Goal: Information Seeking & Learning: Learn about a topic

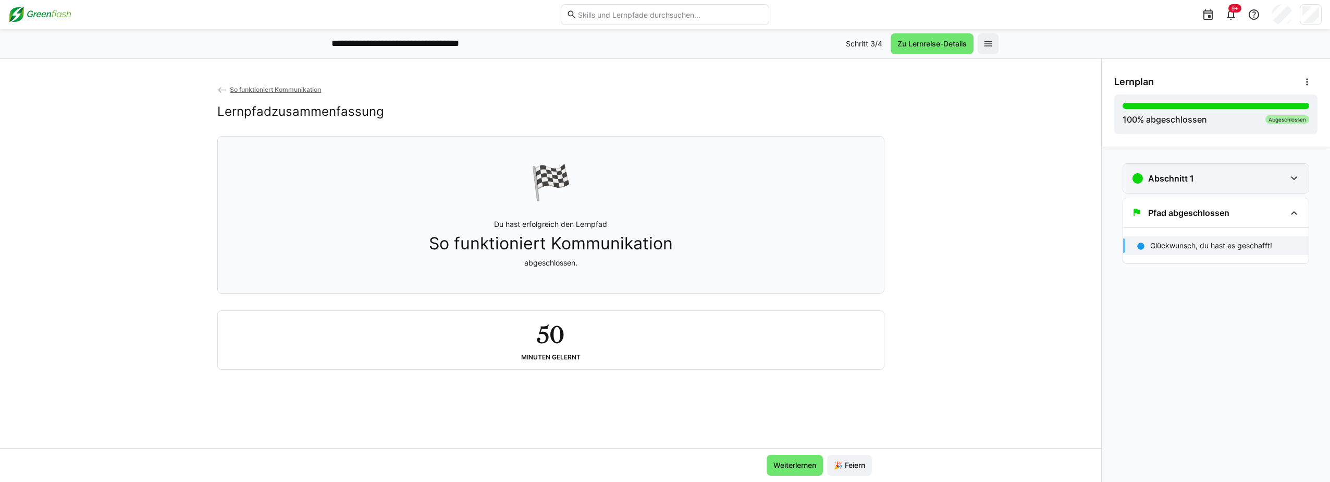
click at [1286, 178] on div "Abschnitt 1" at bounding box center [1216, 178] width 186 height 29
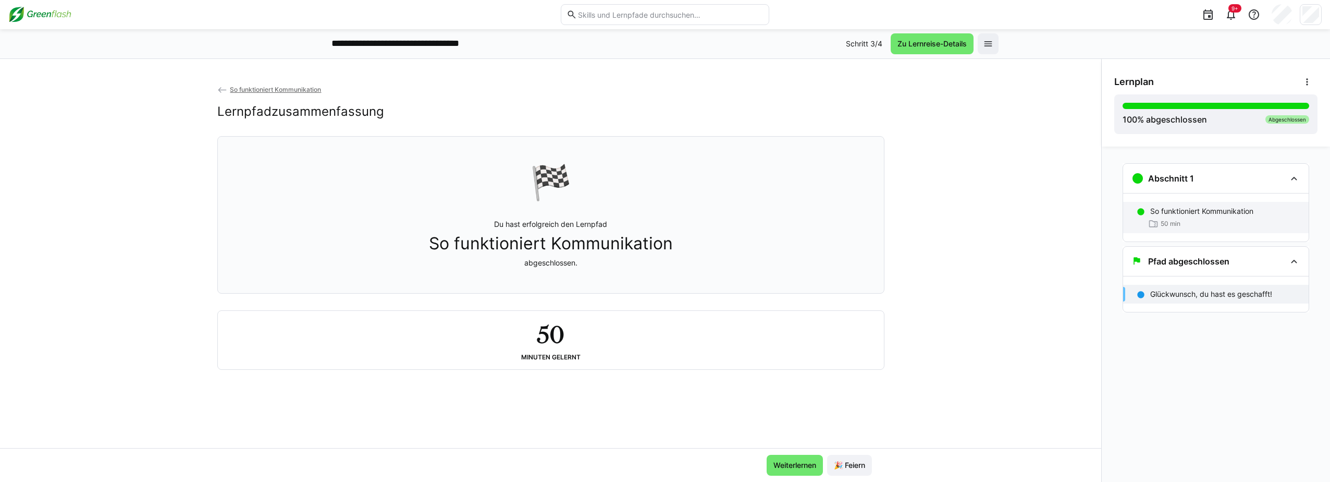
click at [1219, 220] on div "50 min" at bounding box center [1225, 223] width 150 height 10
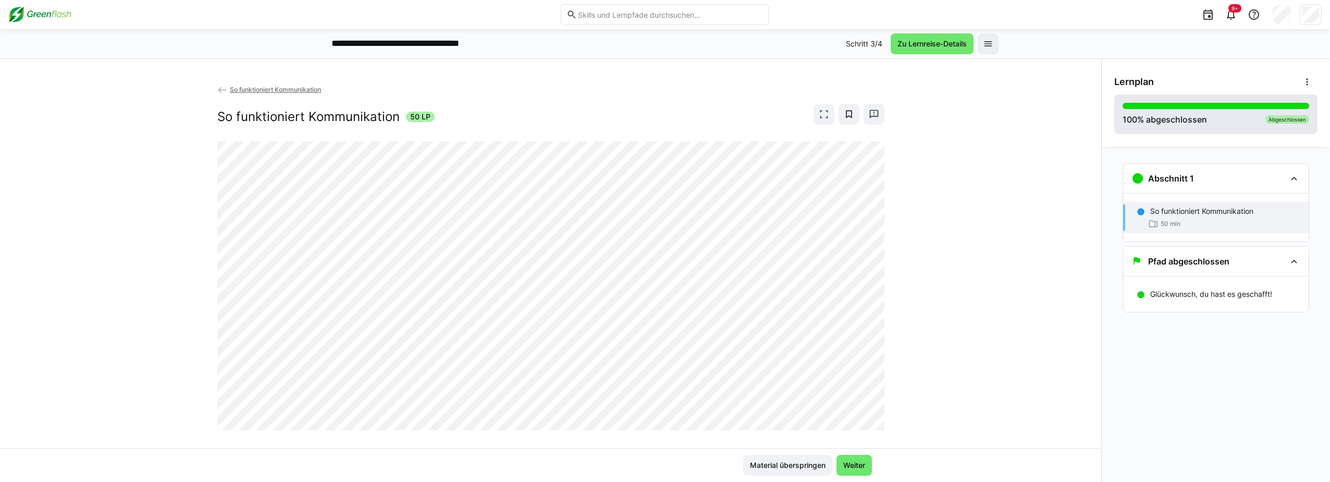
click at [1221, 114] on div "100 % abgeschlossen Abgeschlossen" at bounding box center [1216, 114] width 187 height 23
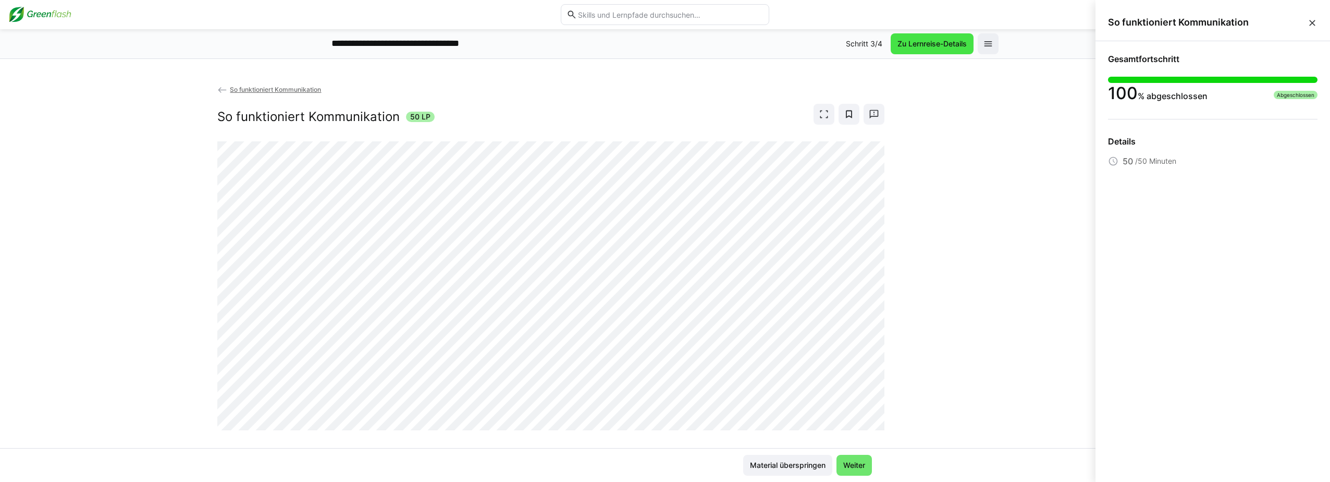
click at [943, 47] on span "Zu Lernreise-Details" at bounding box center [932, 44] width 72 height 10
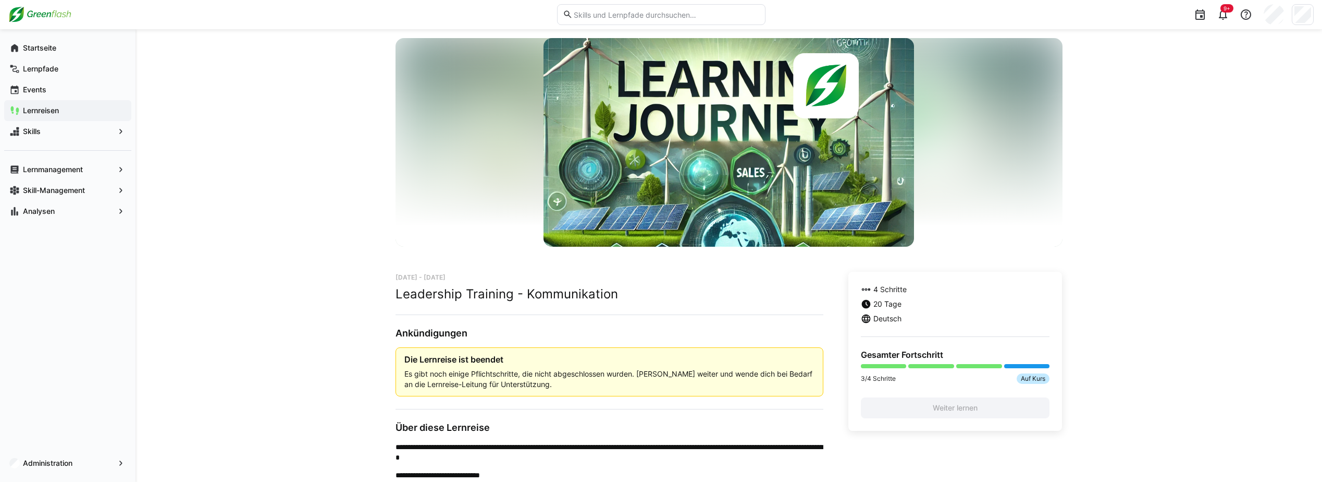
scroll to position [104, 0]
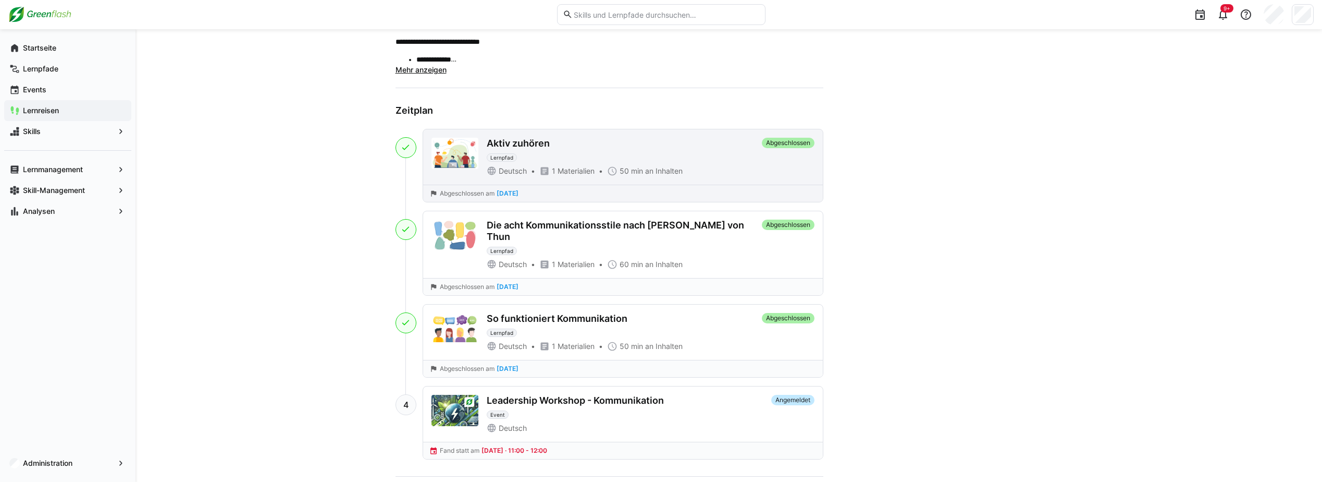
click at [752, 172] on div "Deutsch 1 Materialien 50 min an Inhalten" at bounding box center [622, 171] width 271 height 10
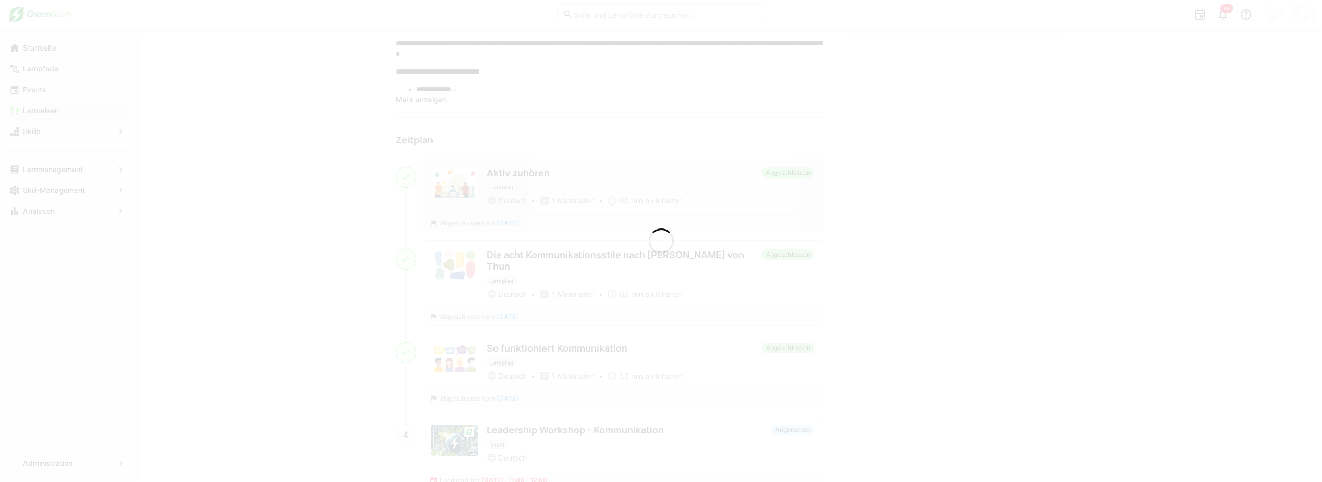
scroll to position [499, 0]
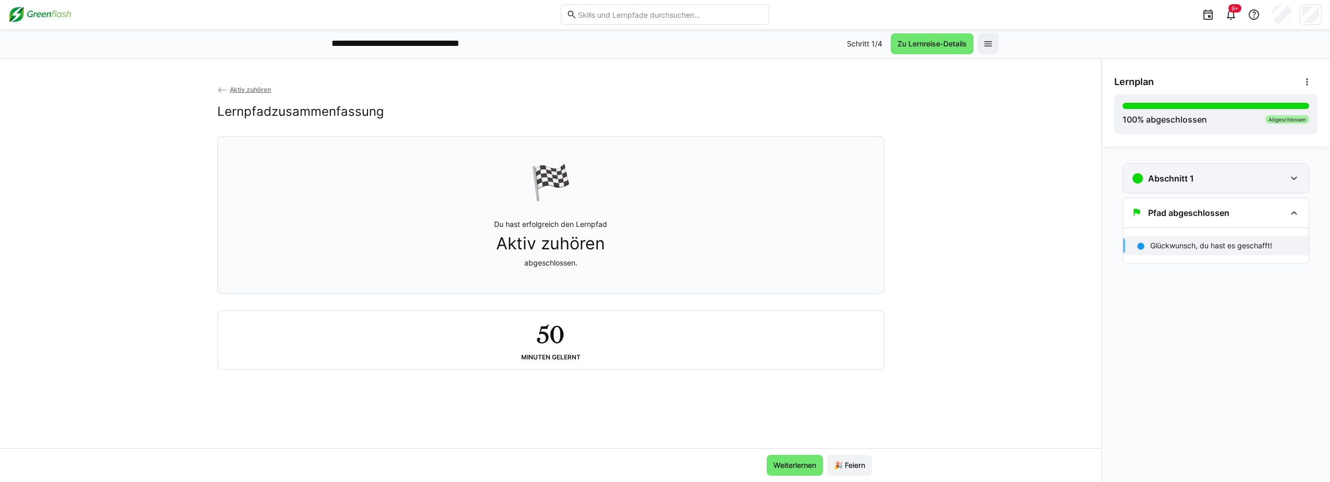
drag, startPoint x: 1254, startPoint y: 174, endPoint x: 1244, endPoint y: 176, distance: 10.1
click at [1254, 175] on div "Abschnitt 1" at bounding box center [1208, 178] width 154 height 13
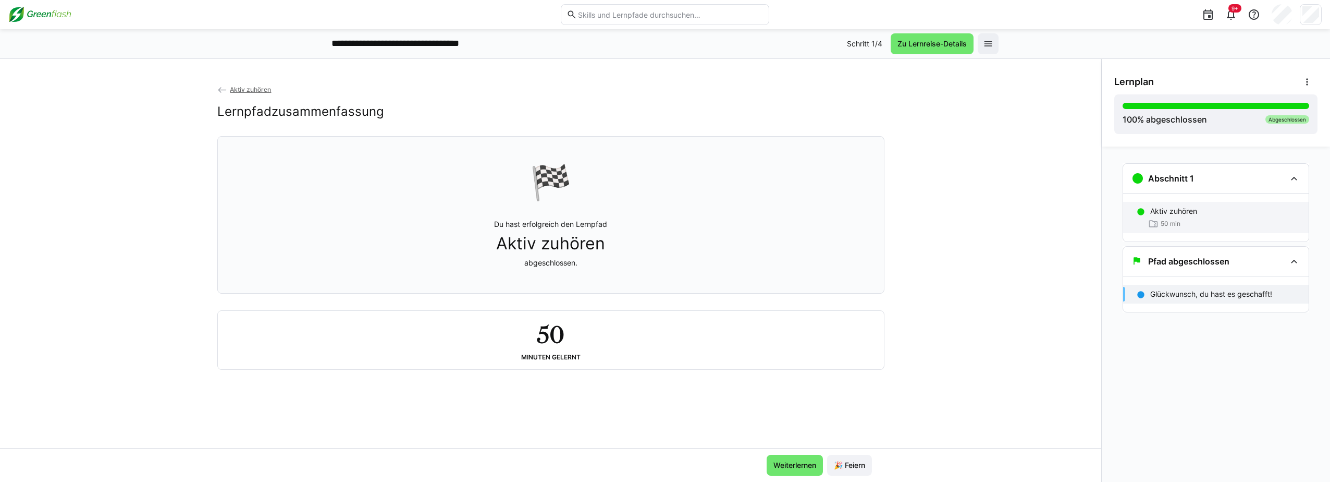
click at [1180, 214] on p "Aktiv zuhören" at bounding box center [1173, 211] width 47 height 10
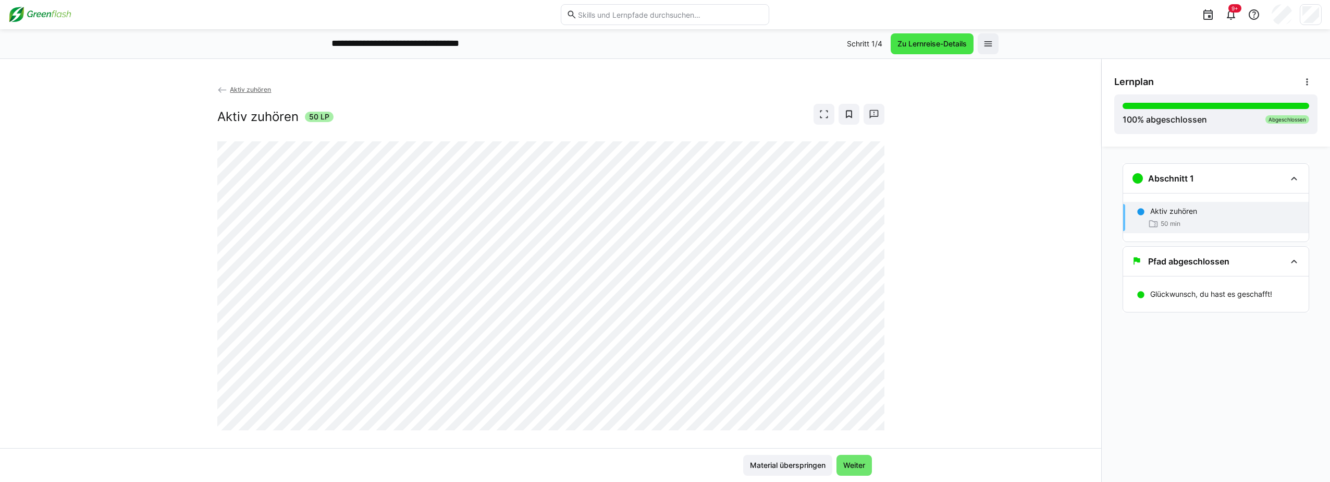
click at [916, 42] on span "Zu Lernreise-Details" at bounding box center [932, 44] width 72 height 10
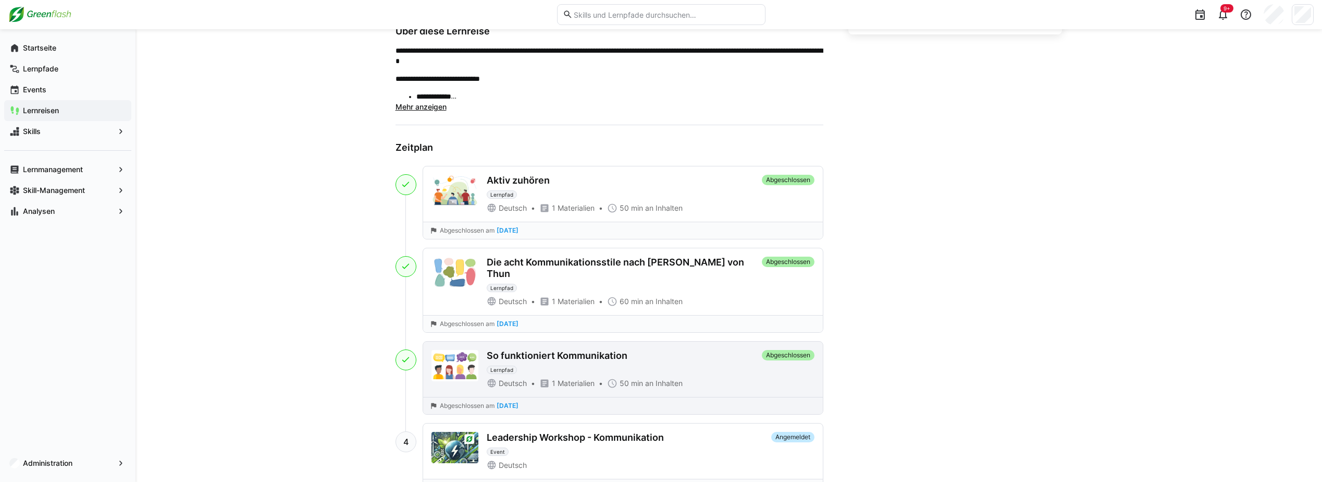
scroll to position [469, 0]
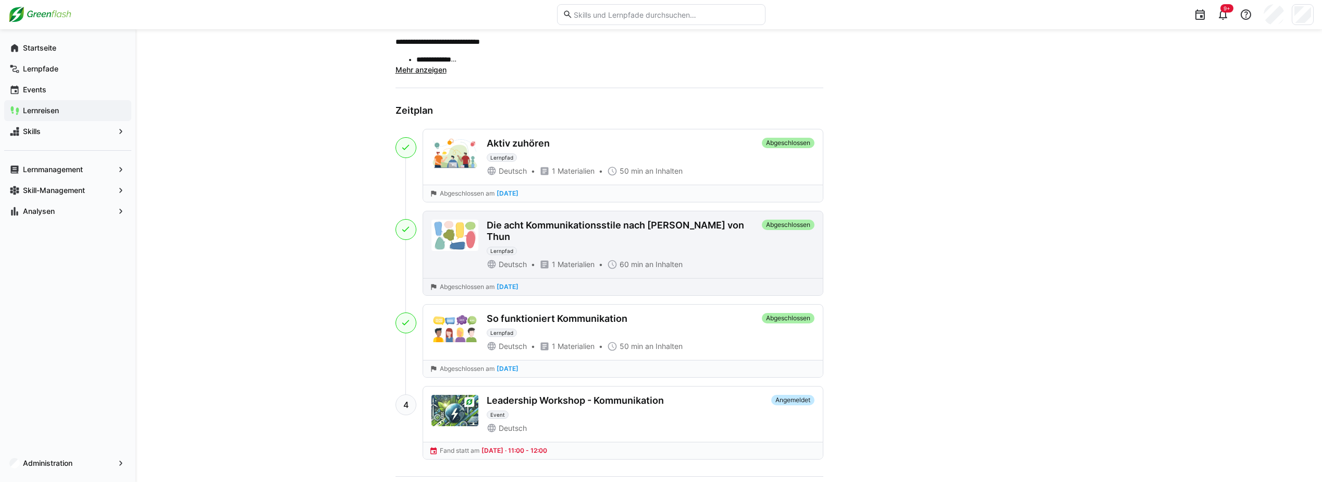
click at [710, 245] on div "Die acht Kommunikationsstile nach [PERSON_NAME] von [PERSON_NAME] Deutsch 1 Mat…" at bounding box center [622, 244] width 271 height 50
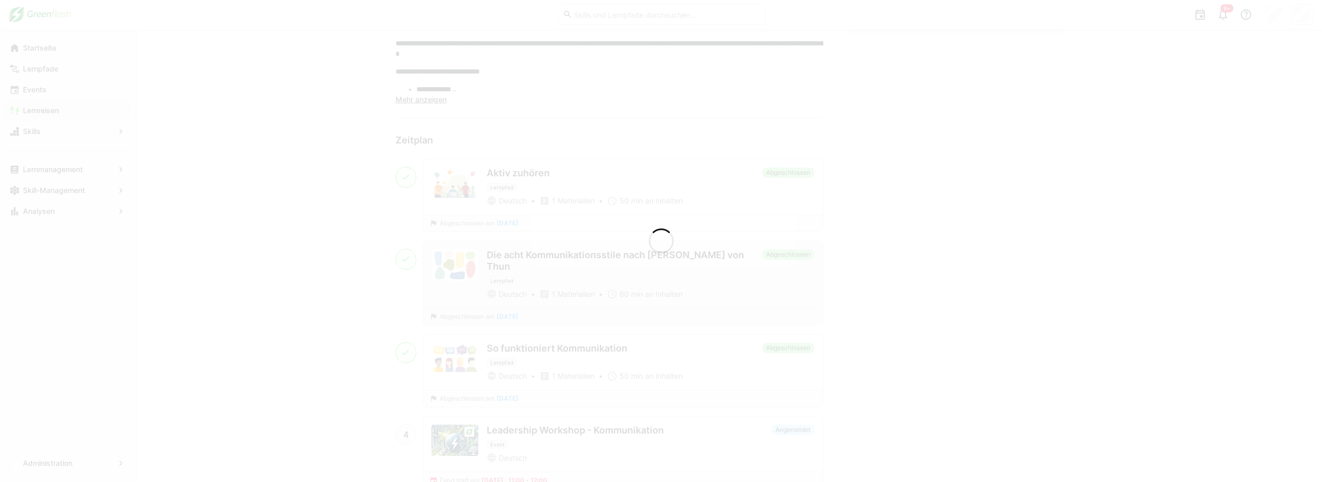
scroll to position [499, 0]
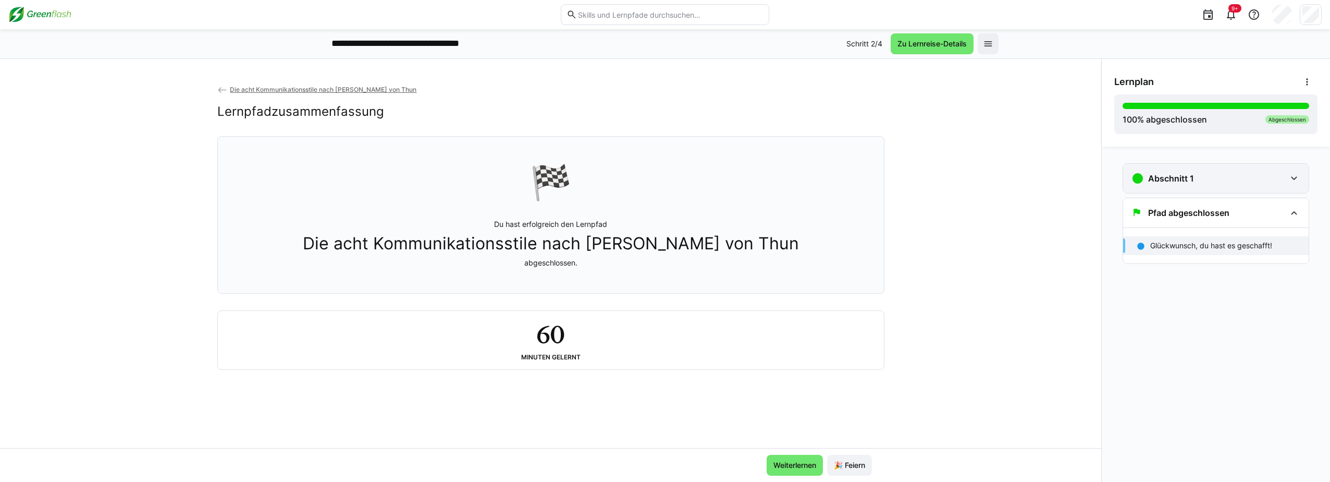
click at [1253, 183] on div "Abschnitt 1" at bounding box center [1208, 178] width 154 height 13
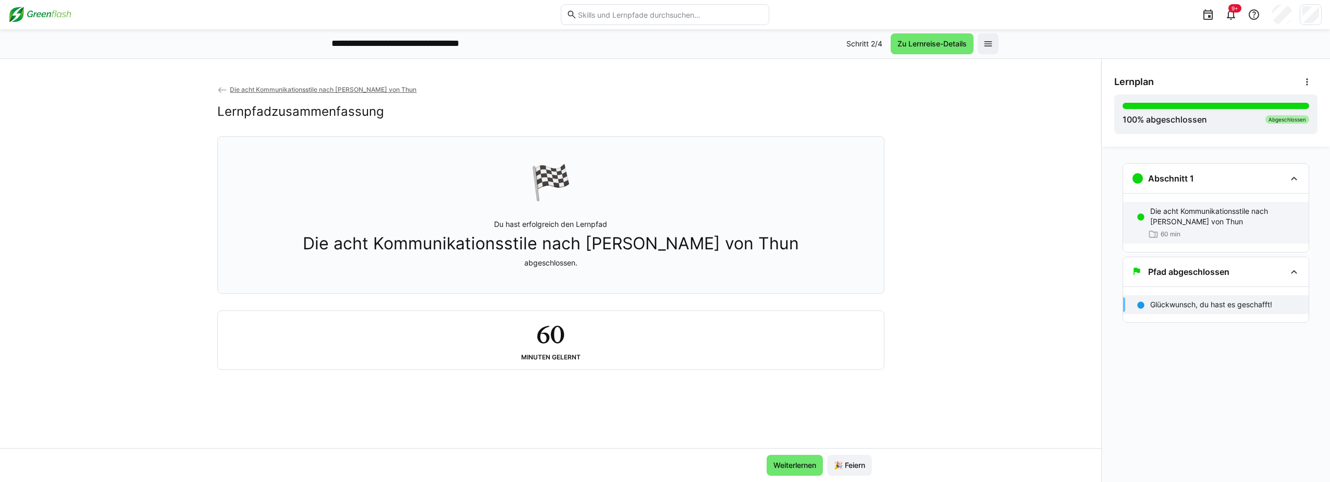
click at [1202, 217] on p "Die acht Kommunikationsstile nach [PERSON_NAME] von Thun" at bounding box center [1225, 216] width 150 height 21
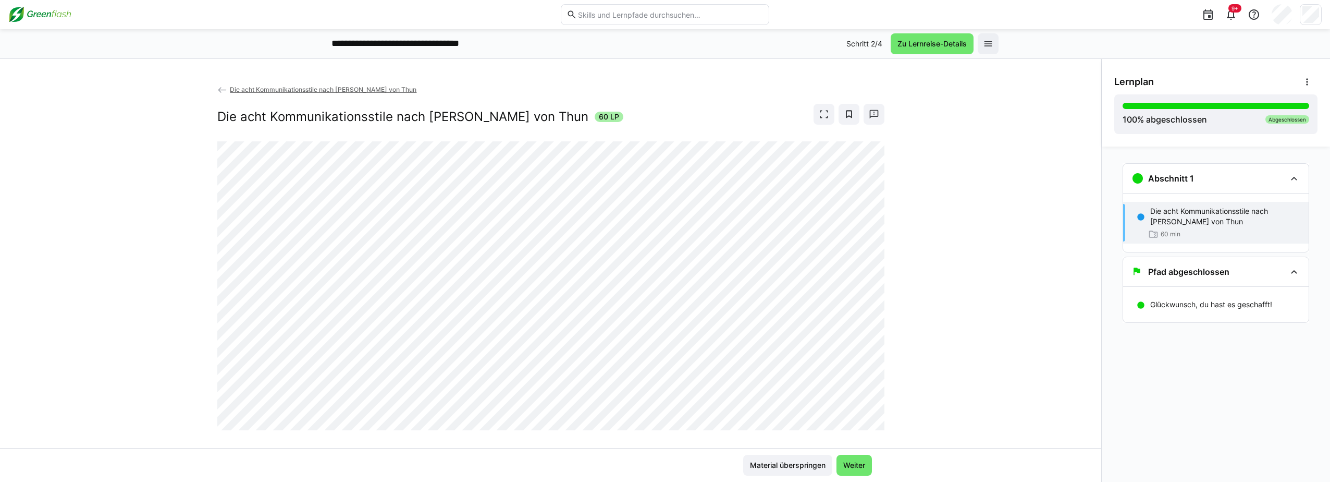
scroll to position [16, 0]
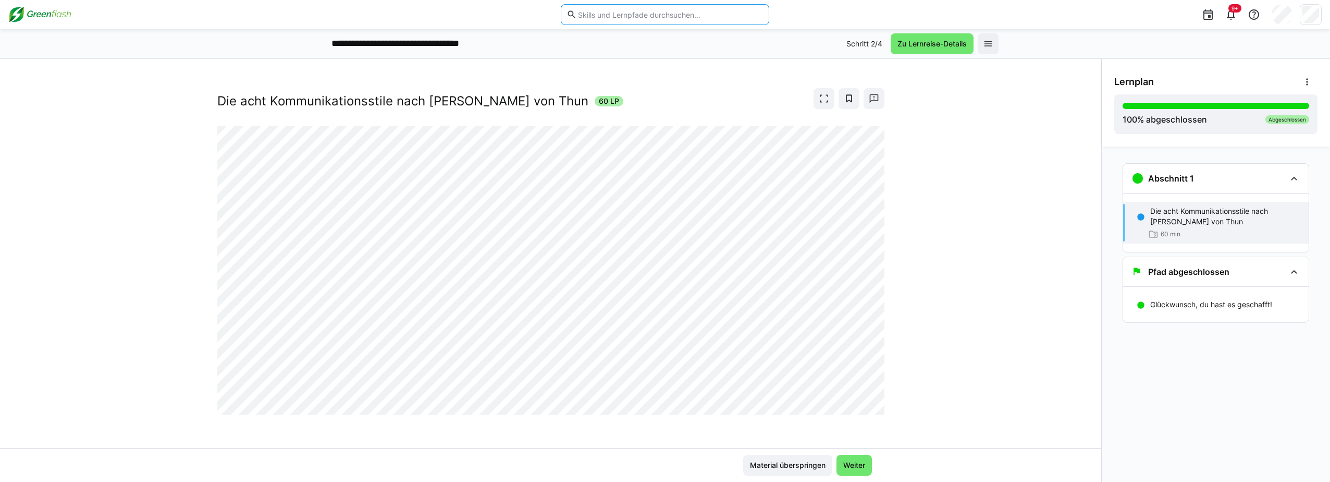
click at [652, 10] on input "text" at bounding box center [670, 14] width 187 height 9
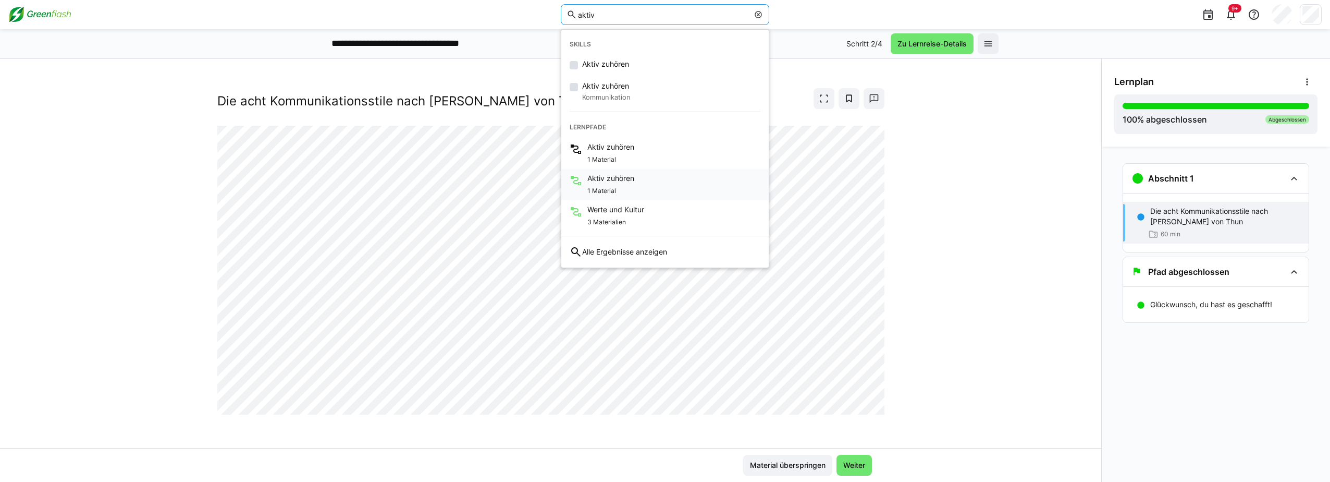
type input "aktiv"
click at [622, 184] on div "1 Material" at bounding box center [610, 189] width 47 height 13
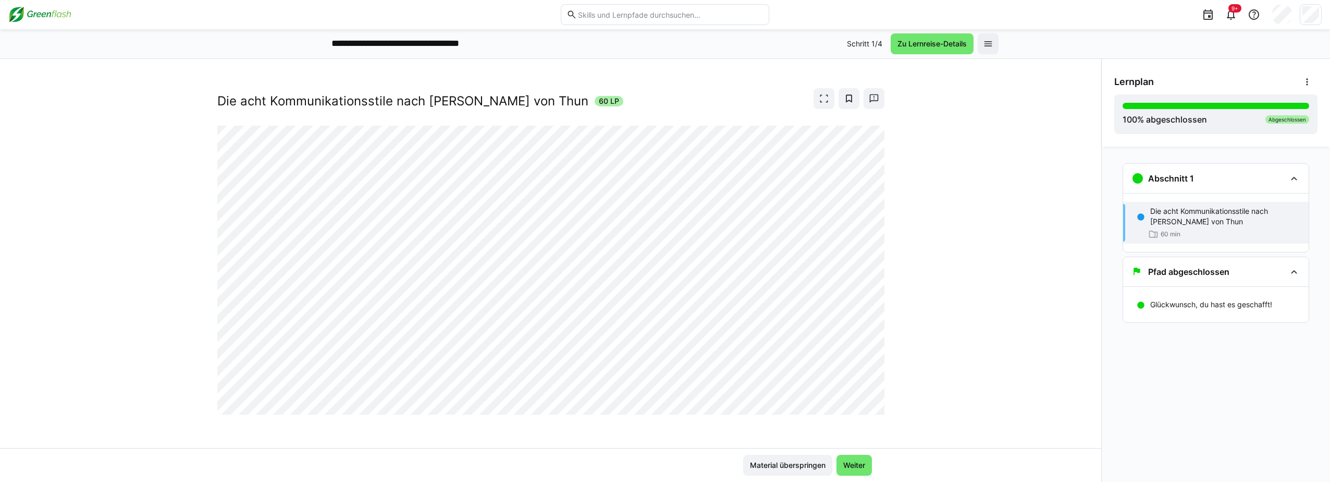
click at [44, 14] on img at bounding box center [39, 14] width 63 height 17
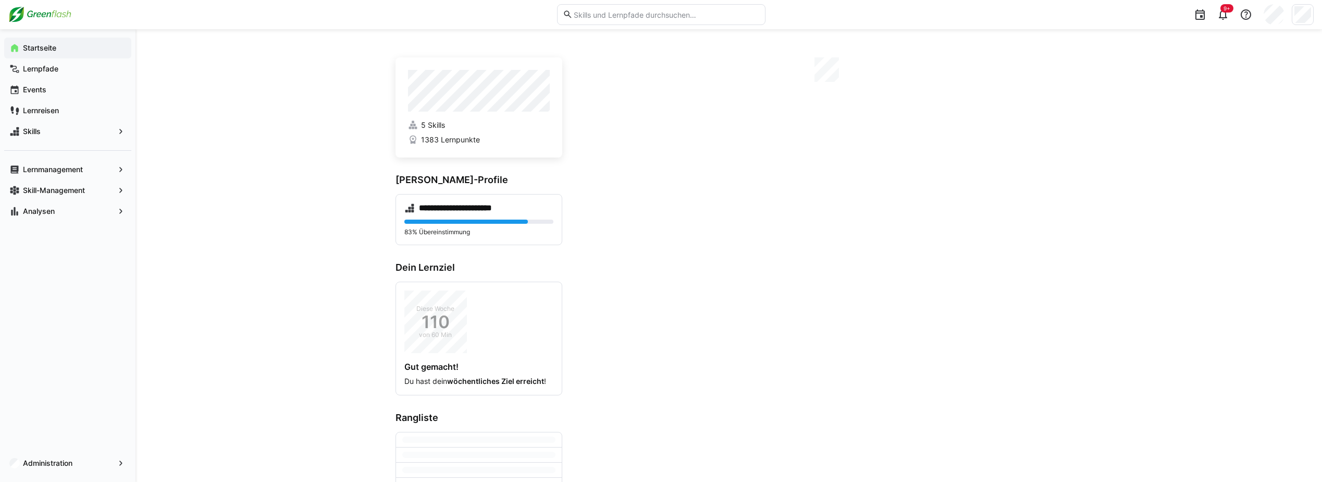
click at [703, 16] on input "text" at bounding box center [666, 14] width 187 height 9
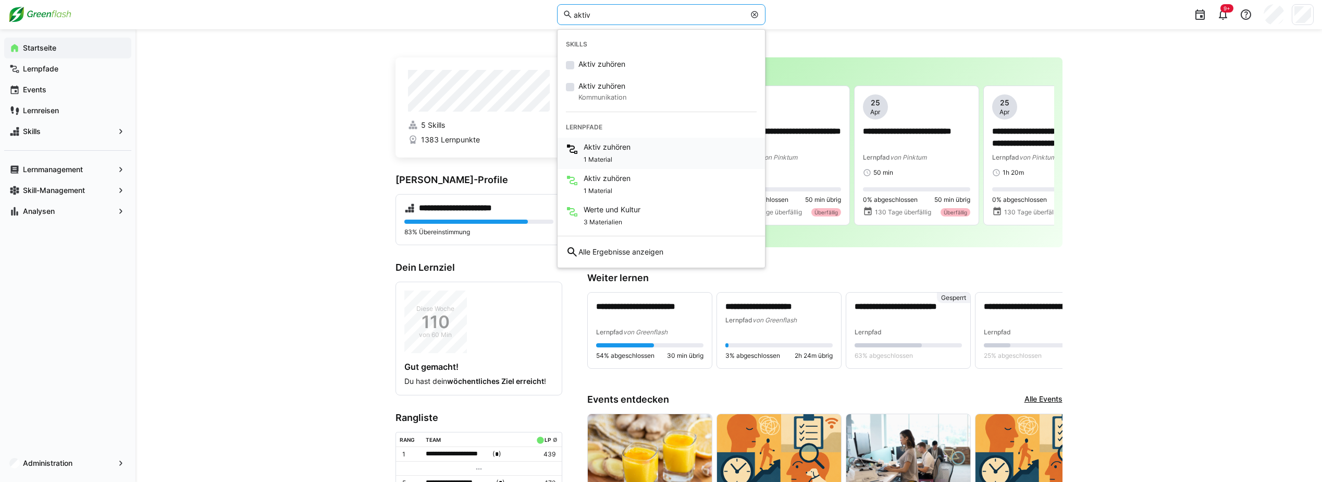
type input "aktiv"
click at [614, 156] on div "1 Material" at bounding box center [607, 158] width 47 height 13
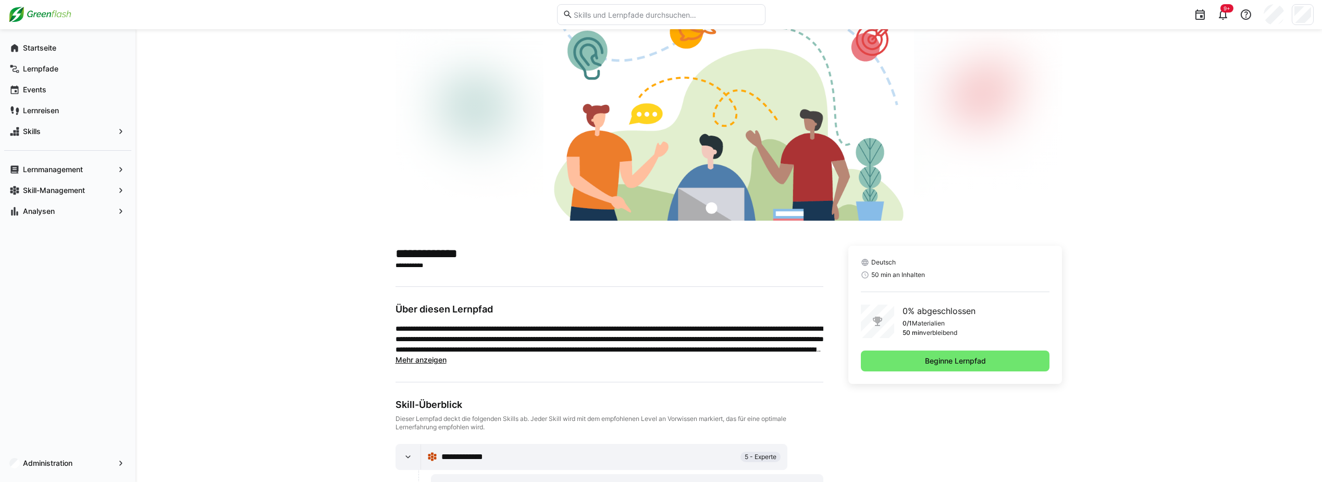
scroll to position [85, 0]
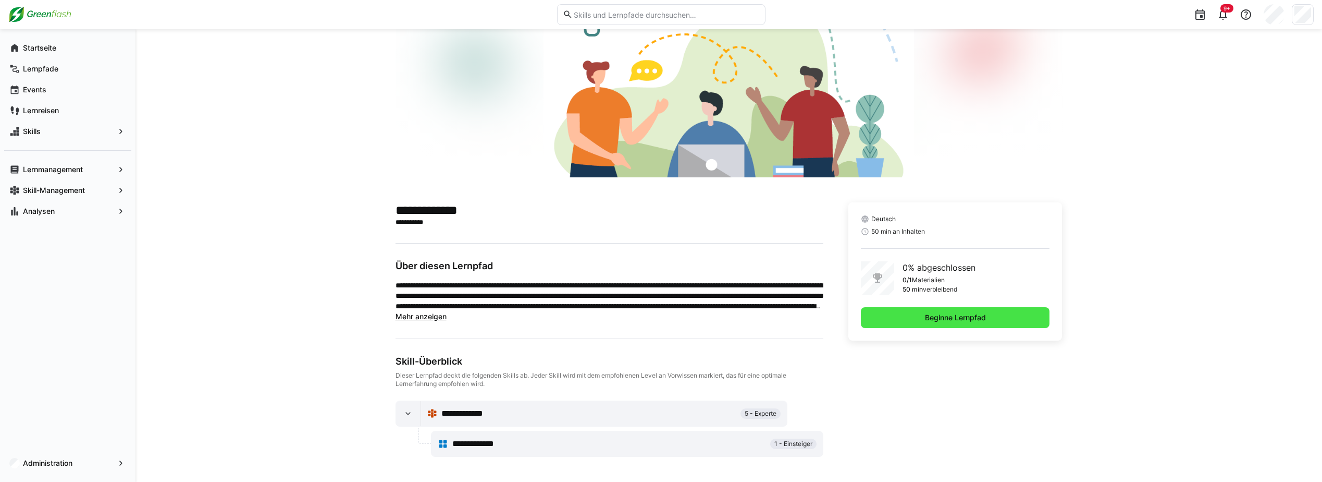
click at [916, 314] on span "Beginne Lernpfad" at bounding box center [955, 317] width 189 height 21
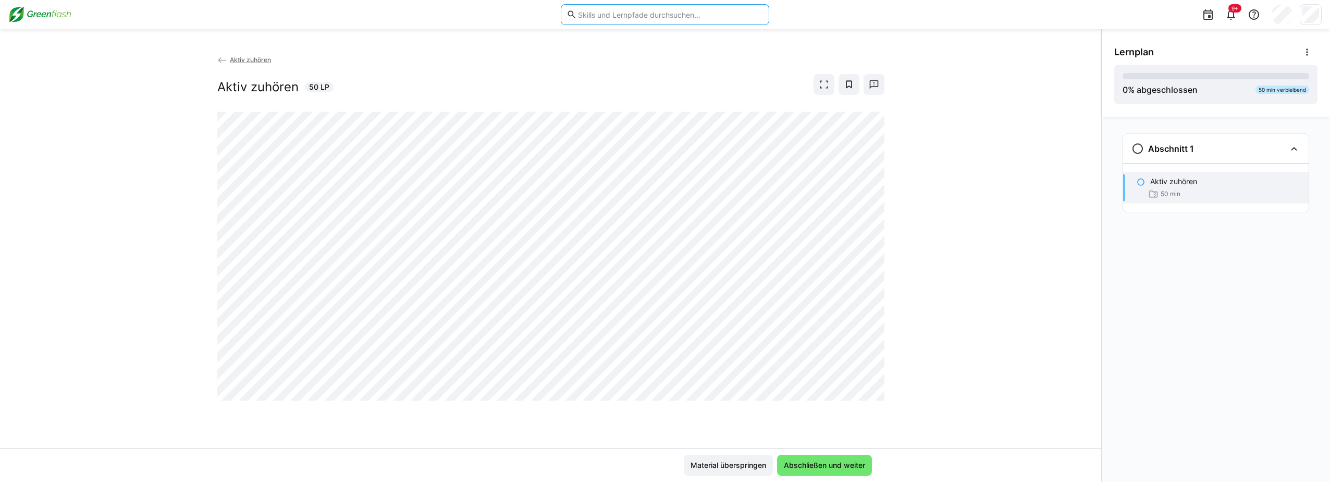
click at [601, 16] on input "text" at bounding box center [670, 14] width 187 height 9
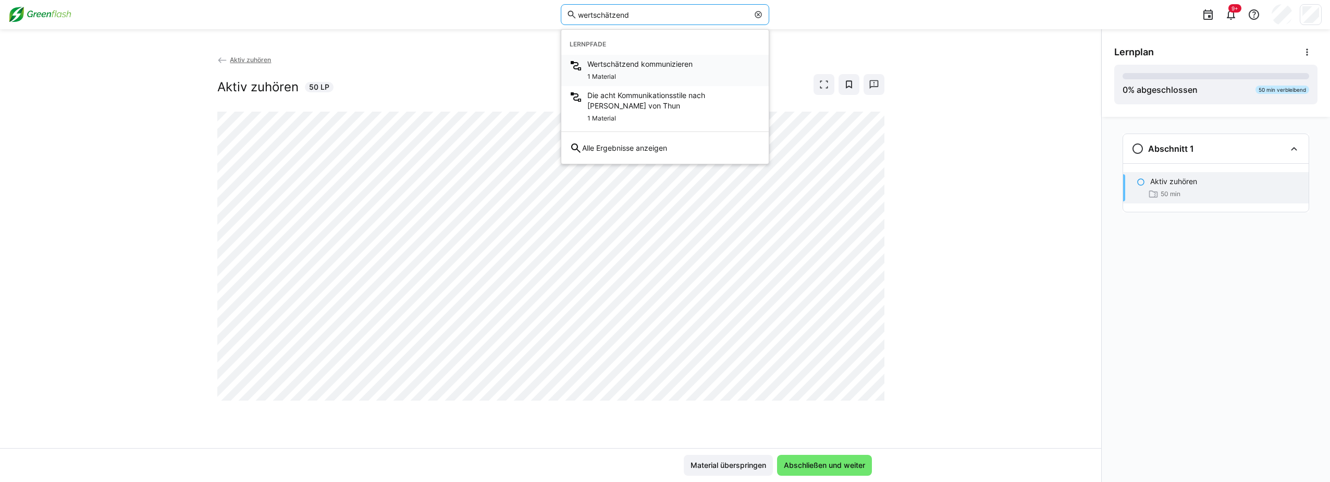
type input "wertschätzend"
click at [640, 65] on span "Wertschätzend kommunizieren" at bounding box center [639, 64] width 105 height 10
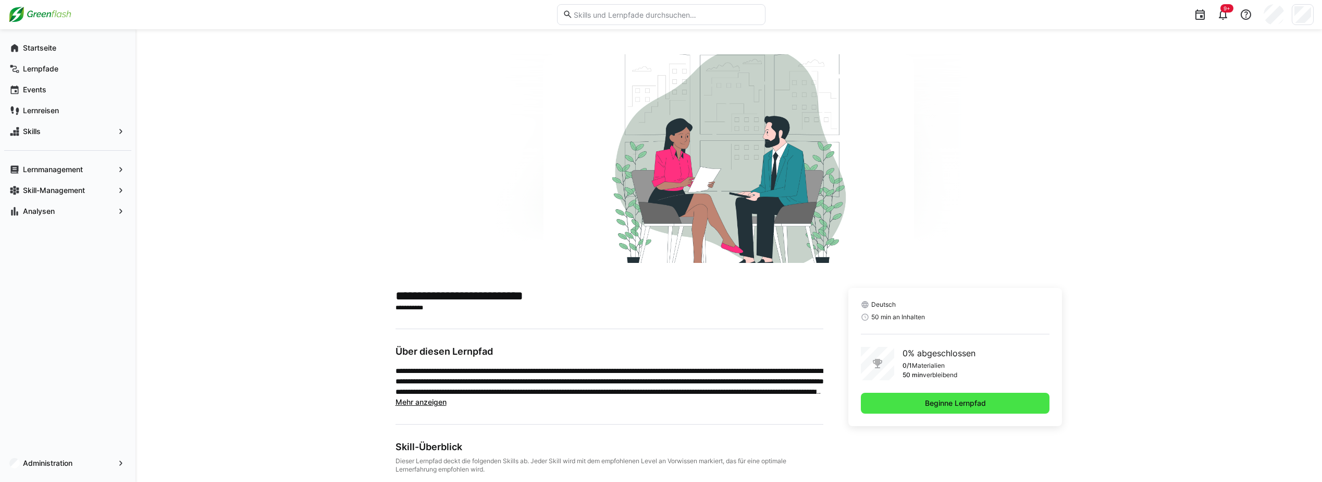
click at [960, 409] on span "Beginne Lernpfad" at bounding box center [955, 402] width 189 height 21
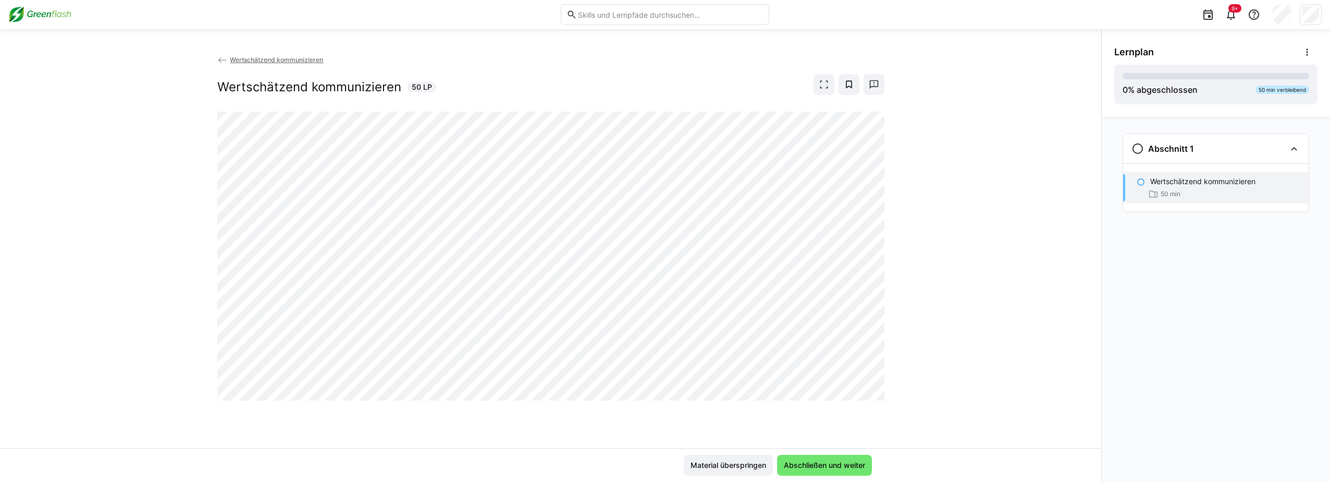
click at [596, 20] on eds-input at bounding box center [665, 14] width 208 height 21
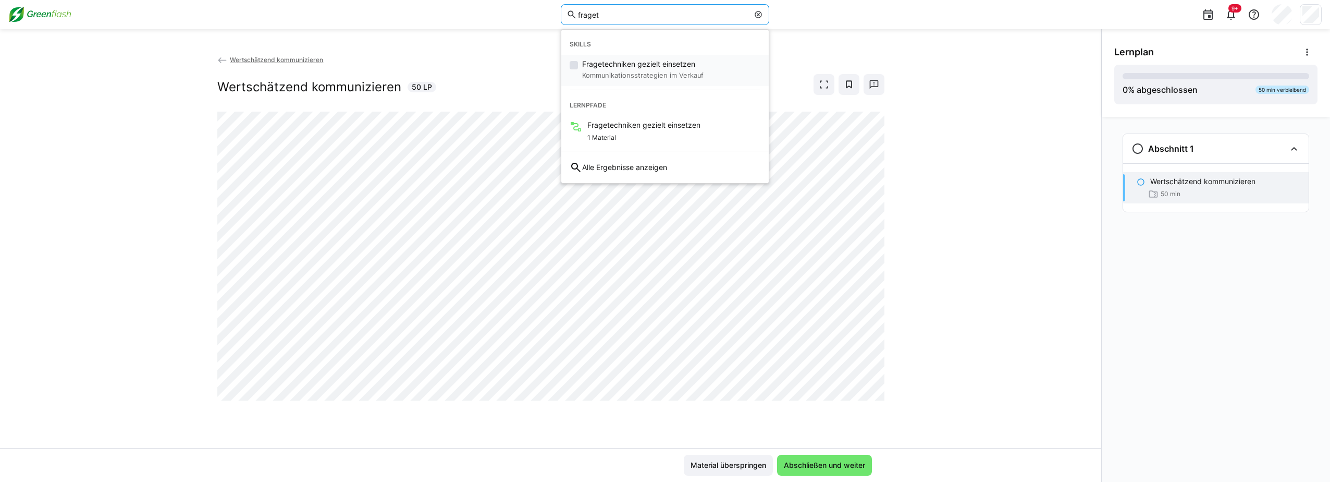
type input "fraget"
click at [632, 66] on span "Fragetechniken gezielt einsetzen" at bounding box center [642, 64] width 121 height 10
